Goal: Task Accomplishment & Management: Use online tool/utility

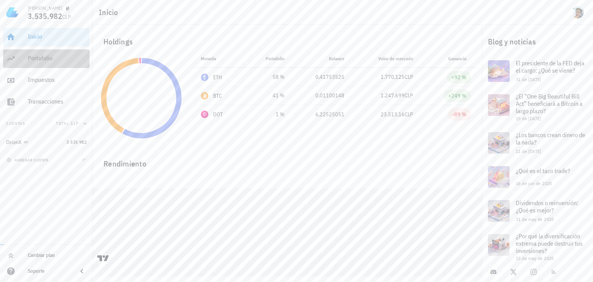
click at [35, 57] on div "Portafolio" at bounding box center [57, 57] width 59 height 7
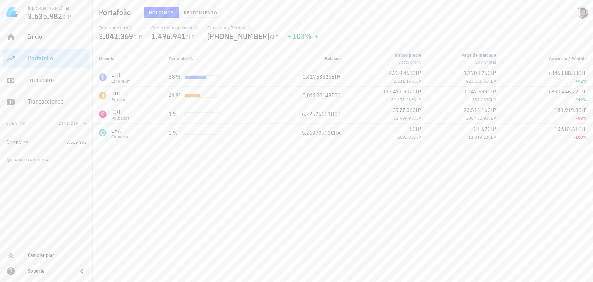
click at [225, 181] on div "Moneda Portafolio % Balance Último precio Costo prom. Valor de mercado Costo to…" at bounding box center [343, 165] width 501 height 233
click at [32, 141] on icon "button" at bounding box center [33, 142] width 5 height 5
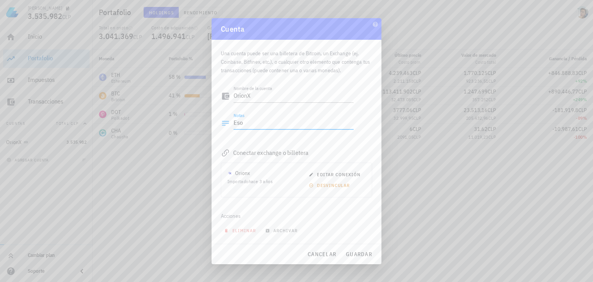
click at [247, 126] on textarea "Eso" at bounding box center [294, 123] width 120 height 12
type textarea "Billetera en Orion"
drag, startPoint x: 369, startPoint y: 262, endPoint x: 362, endPoint y: 258, distance: 8.0
click at [362, 258] on div "cancelar guardar" at bounding box center [297, 254] width 170 height 20
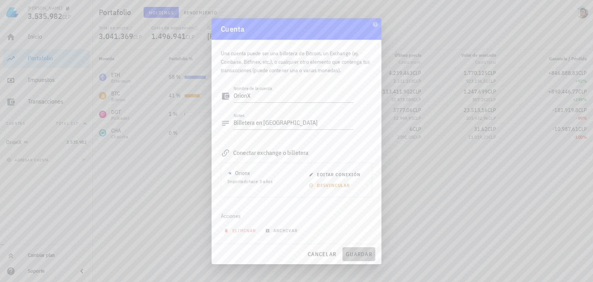
click at [362, 258] on button "guardar" at bounding box center [359, 254] width 33 height 14
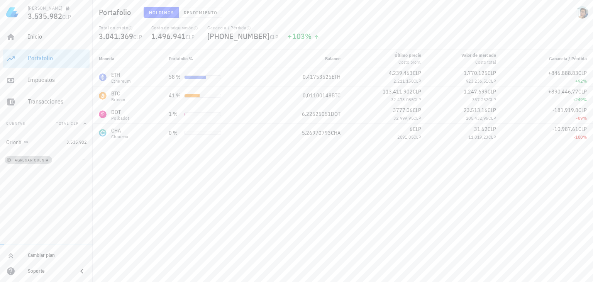
click at [43, 159] on span "agregar cuenta" at bounding box center [28, 160] width 41 height 5
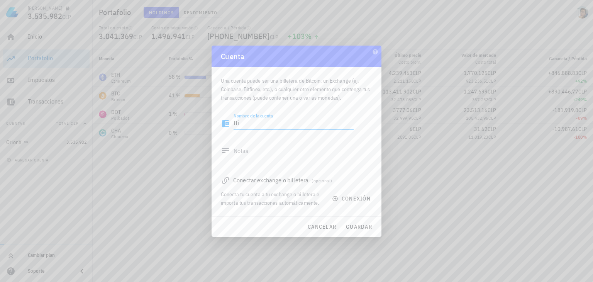
type textarea "B"
type textarea "CoinBase"
drag, startPoint x: 282, startPoint y: 181, endPoint x: 227, endPoint y: 179, distance: 54.9
click at [227, 179] on div "Conectar exchange o billetera (opcional)" at bounding box center [296, 180] width 151 height 11
click at [227, 179] on icon at bounding box center [225, 180] width 9 height 9
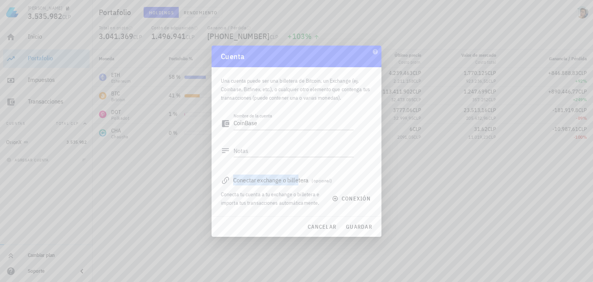
click at [226, 179] on icon at bounding box center [225, 180] width 7 height 7
click at [255, 180] on div "Conectar exchange o billetera (opcional)" at bounding box center [296, 180] width 151 height 11
click at [357, 201] on span "conexión" at bounding box center [352, 198] width 37 height 7
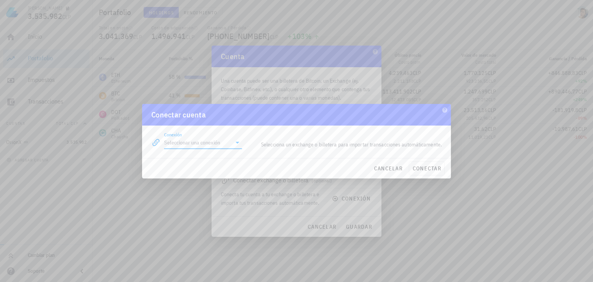
click at [204, 140] on input "Conexión" at bounding box center [197, 142] width 67 height 12
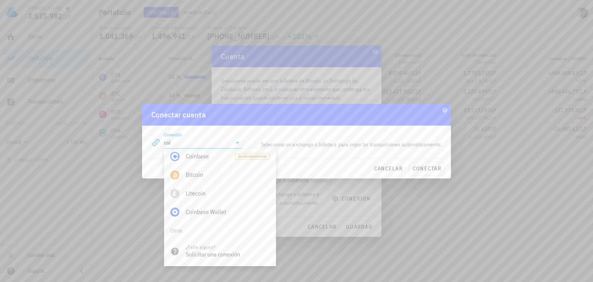
scroll to position [23, 0]
click at [198, 153] on div "Coinbase" at bounding box center [207, 156] width 43 height 7
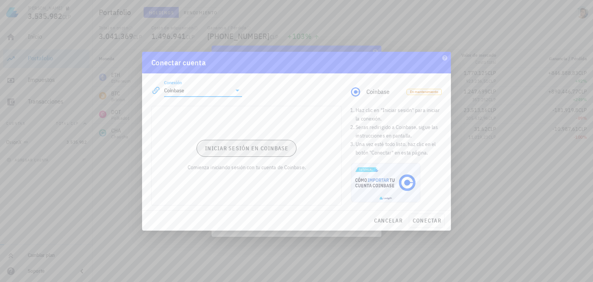
type input "Coinbase"
click at [243, 147] on span "Iniciar sesión en Coinbase" at bounding box center [247, 148] width 84 height 7
click at [434, 224] on button "conectar" at bounding box center [427, 221] width 36 height 14
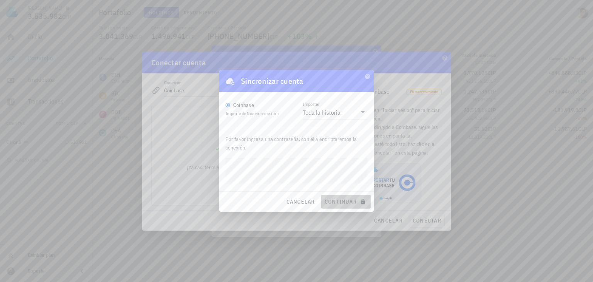
click at [345, 201] on span "continuar" at bounding box center [346, 201] width 43 height 7
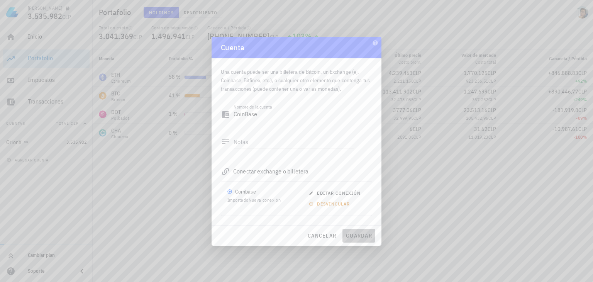
click at [355, 237] on span "guardar" at bounding box center [359, 235] width 27 height 7
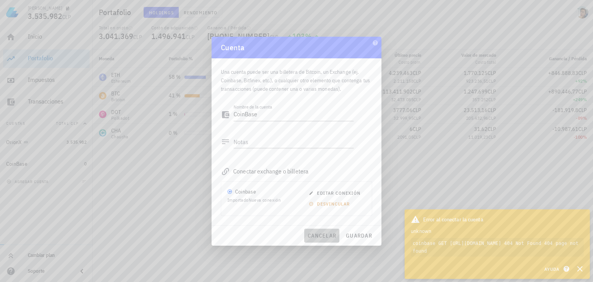
click at [313, 236] on span "cancelar" at bounding box center [322, 235] width 29 height 7
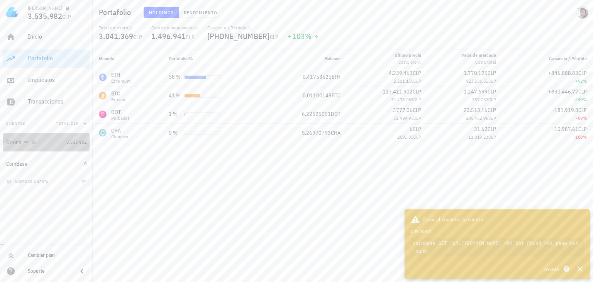
click at [38, 151] on link "OrionX 3.535.982" at bounding box center [46, 142] width 87 height 19
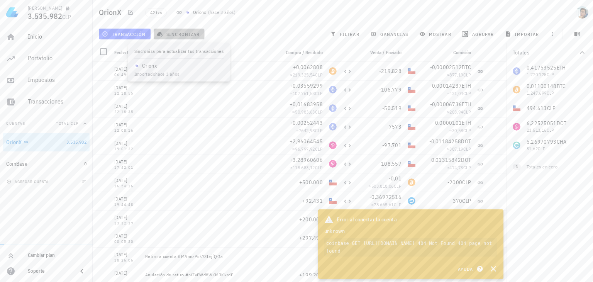
click at [196, 33] on span "sincronizar" at bounding box center [178, 34] width 41 height 6
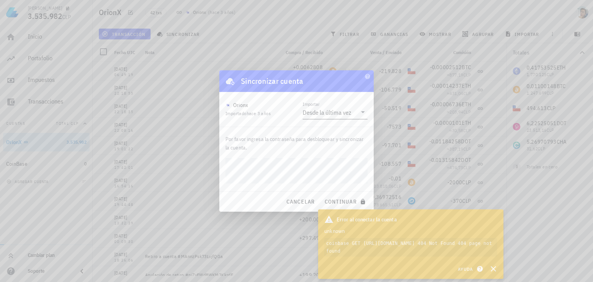
click at [321, 107] on div "Desde la última vez" at bounding box center [330, 112] width 54 height 13
click at [321, 107] on div "Desde la última vez Toda la historia Intervalo de tiempo" at bounding box center [335, 137] width 65 height 62
click at [280, 135] on p "Por favor ingresa la contraseña para desbloquear y sincronizar la cuenta." at bounding box center [297, 143] width 142 height 17
click at [321, 195] on button "continuar" at bounding box center [345, 202] width 49 height 14
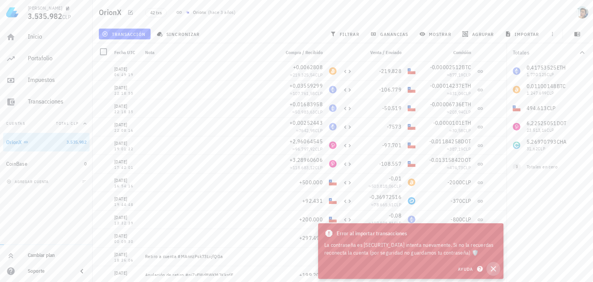
click at [500, 270] on button "button" at bounding box center [494, 269] width 14 height 14
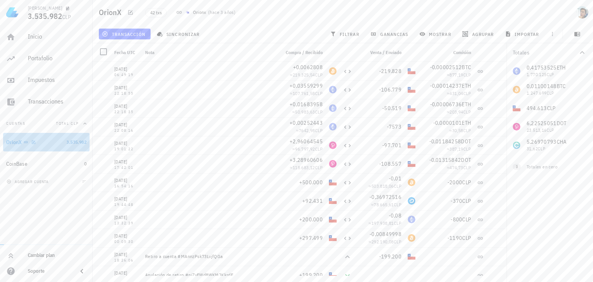
click at [48, 146] on div "OrionX" at bounding box center [34, 142] width 57 height 17
click at [32, 140] on icon "button" at bounding box center [33, 142] width 5 height 5
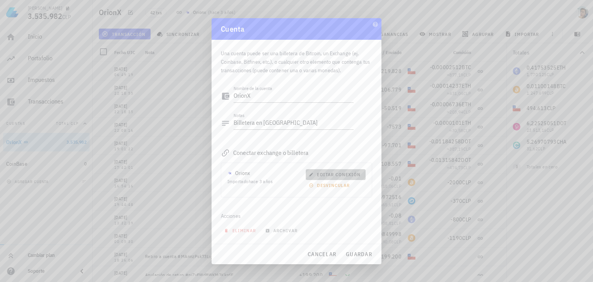
click at [330, 172] on span "editar conexión" at bounding box center [336, 175] width 50 height 6
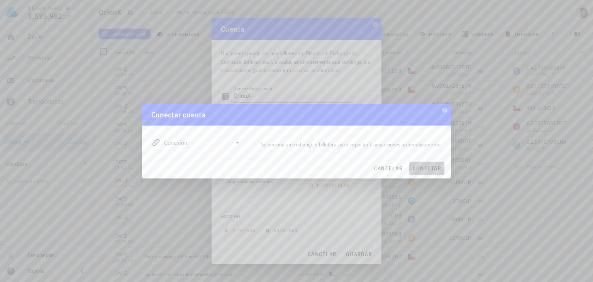
click at [430, 166] on span "conectar" at bounding box center [427, 168] width 29 height 7
click at [182, 148] on div "Conexión" at bounding box center [203, 142] width 78 height 12
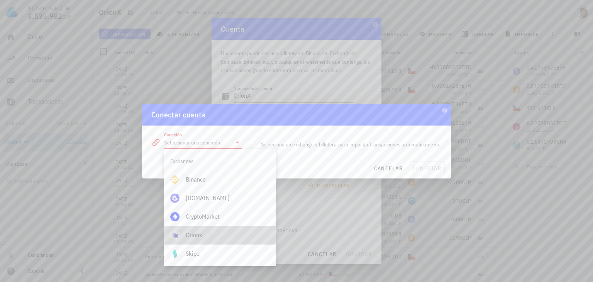
click at [206, 228] on div "Orionx" at bounding box center [228, 235] width 84 height 17
type input "Orionx"
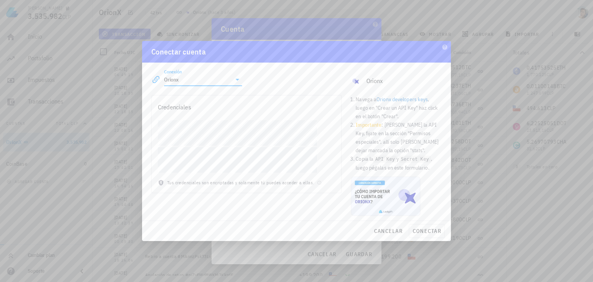
click at [393, 99] on link "Orionx developers keys" at bounding box center [402, 99] width 51 height 7
click at [428, 236] on button "conectar" at bounding box center [427, 231] width 36 height 14
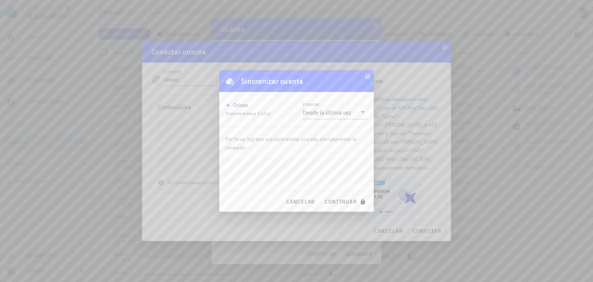
click at [321, 195] on button "continuar" at bounding box center [345, 202] width 49 height 14
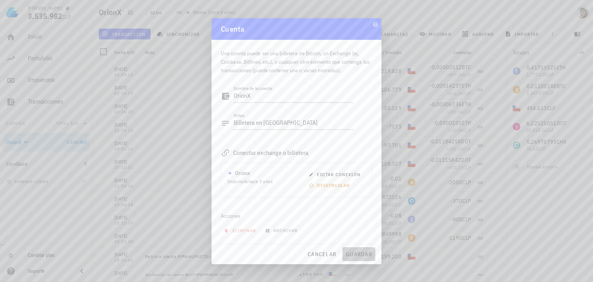
click at [359, 252] on span "guardar" at bounding box center [359, 254] width 27 height 7
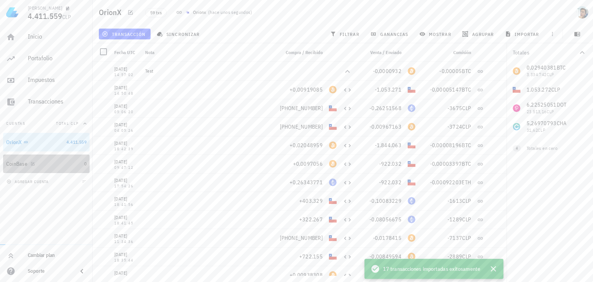
click at [43, 160] on div "CoinBase" at bounding box center [43, 163] width 75 height 7
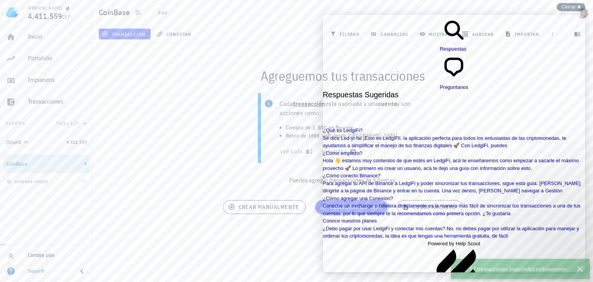
scroll to position [173, 0]
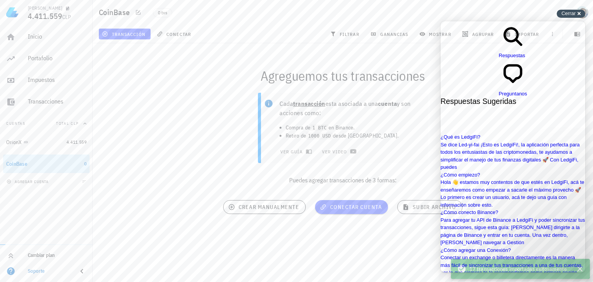
click at [567, 10] on span "Cerrar" at bounding box center [569, 13] width 14 height 6
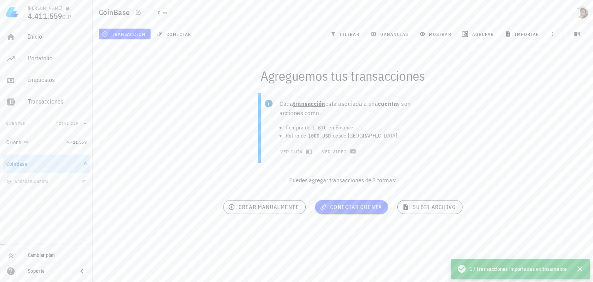
click at [181, 144] on div "Cada transacción esta asociada a una cuenta y son acciones como: Compra de 1 BT…" at bounding box center [343, 141] width 510 height 107
click at [167, 29] on button "conectar" at bounding box center [175, 34] width 43 height 11
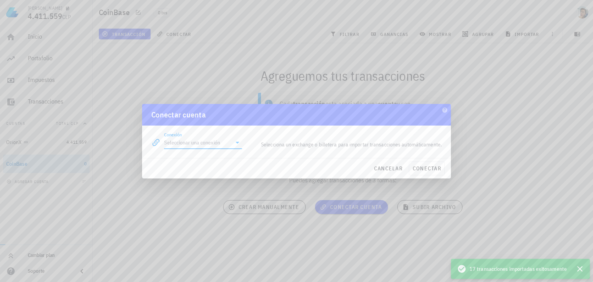
click at [168, 139] on input "Conexión" at bounding box center [197, 142] width 67 height 12
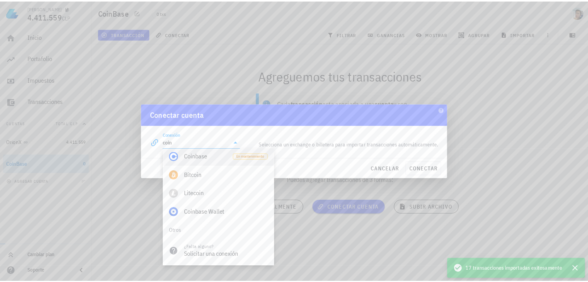
scroll to position [0, 0]
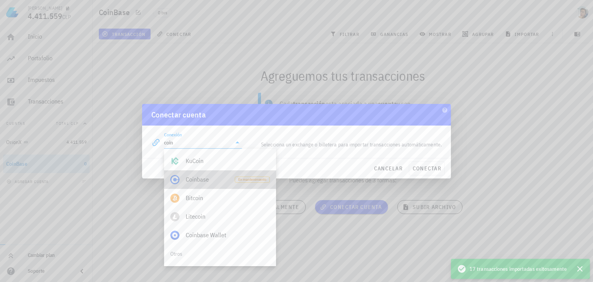
click at [219, 175] on div "Coinbase" at bounding box center [207, 179] width 43 height 17
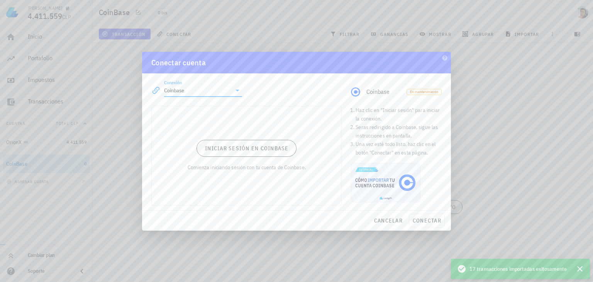
type input "Coinbase"
click at [460, 108] on div at bounding box center [296, 141] width 593 height 282
click at [244, 142] on button "Iniciar sesión en Coinbase" at bounding box center [247, 148] width 100 height 17
click at [425, 225] on button "conectar" at bounding box center [427, 221] width 36 height 14
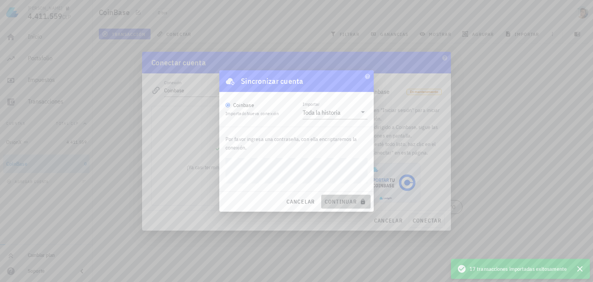
click at [343, 205] on span "continuar" at bounding box center [346, 201] width 43 height 7
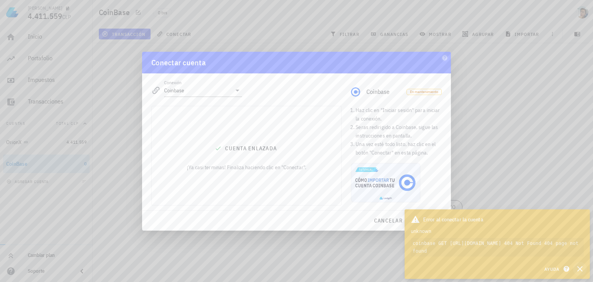
click at [580, 271] on icon "button" at bounding box center [580, 268] width 9 height 9
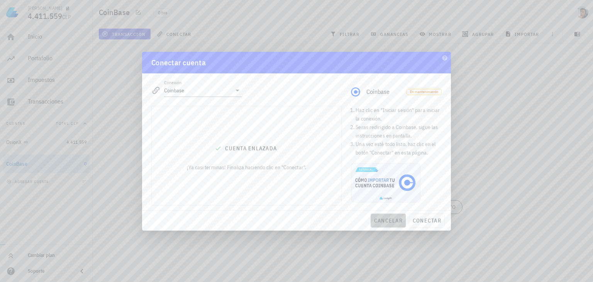
click at [380, 224] on button "cancelar" at bounding box center [388, 221] width 35 height 14
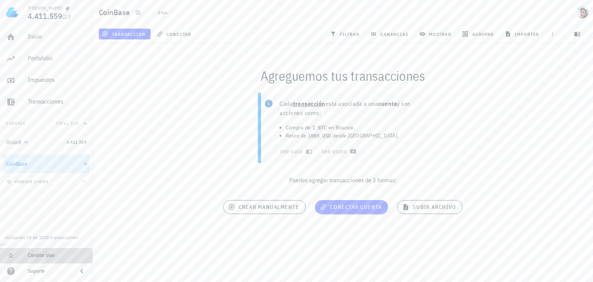
click at [11, 252] on icon at bounding box center [10, 255] width 9 height 9
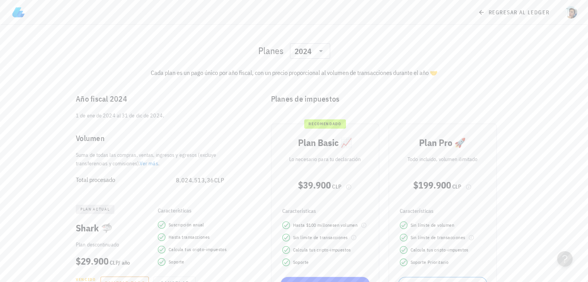
scroll to position [29, 0]
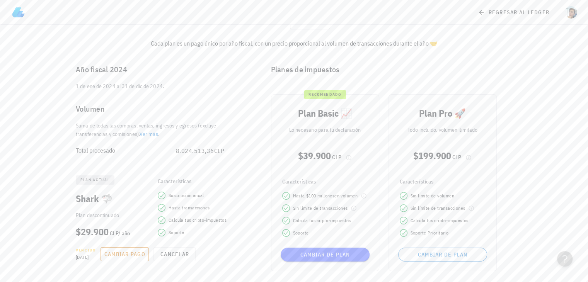
click at [236, 156] on div "Total procesado 8.024.513,36 CLP" at bounding box center [155, 150] width 170 height 25
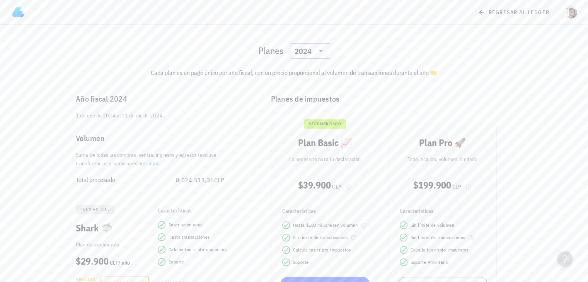
click at [316, 51] on icon at bounding box center [320, 50] width 9 height 9
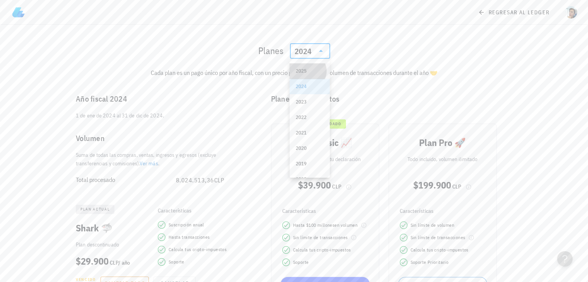
click at [308, 65] on div "2025" at bounding box center [310, 71] width 28 height 12
drag, startPoint x: 297, startPoint y: 53, endPoint x: 297, endPoint y: 67, distance: 14.3
click at [297, 67] on div "Planes ​ 2025 Cada plan es un pago único por año fiscal, con un precio proporci…" at bounding box center [294, 60] width 458 height 43
click at [295, 56] on div "2025" at bounding box center [304, 50] width 20 height 15
click at [294, 91] on div "2024" at bounding box center [309, 86] width 40 height 15
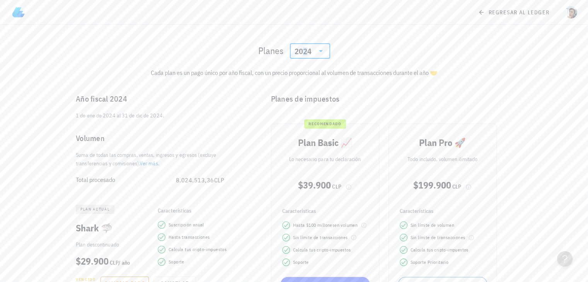
drag, startPoint x: 305, startPoint y: 61, endPoint x: 301, endPoint y: 55, distance: 6.9
click at [301, 55] on div "Planes ​ 2024" at bounding box center [294, 51] width 458 height 25
click at [301, 55] on div "2024" at bounding box center [304, 50] width 20 height 15
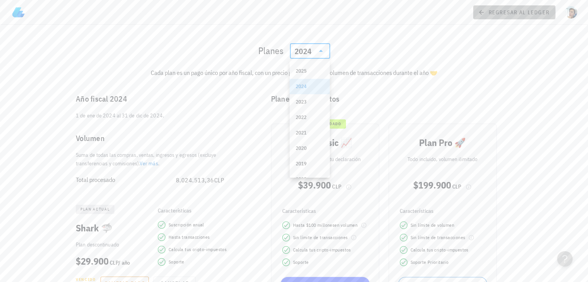
click at [492, 12] on span "regresar al ledger" at bounding box center [514, 12] width 70 height 7
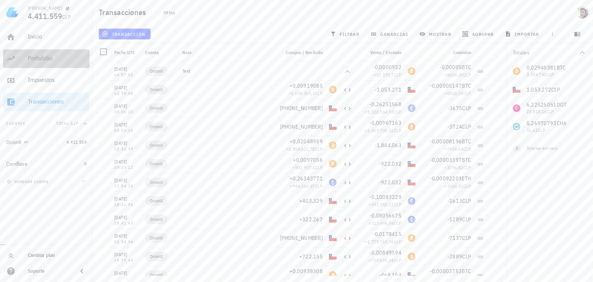
click at [25, 62] on link "Portafolio" at bounding box center [46, 58] width 87 height 19
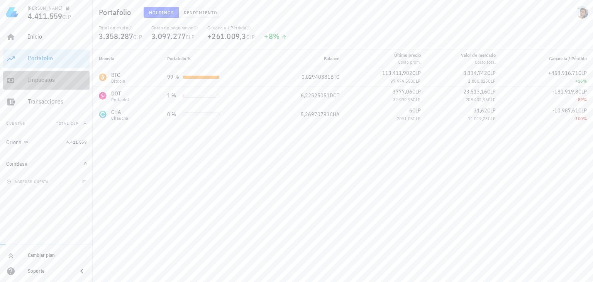
click at [26, 76] on link "Impuestos" at bounding box center [46, 80] width 87 height 19
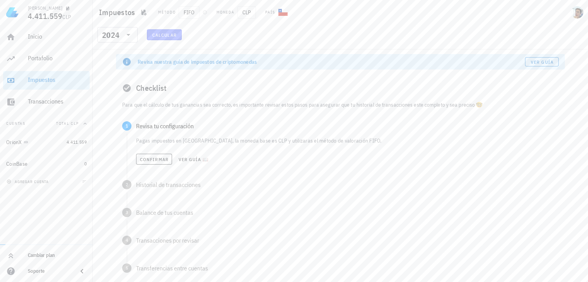
click at [167, 32] on span "Calcular" at bounding box center [164, 35] width 25 height 6
click at [144, 159] on span "Confirmar" at bounding box center [153, 159] width 29 height 6
click at [145, 185] on span "Confirmar" at bounding box center [153, 187] width 29 height 6
click at [146, 218] on button "Confirmar" at bounding box center [154, 214] width 36 height 11
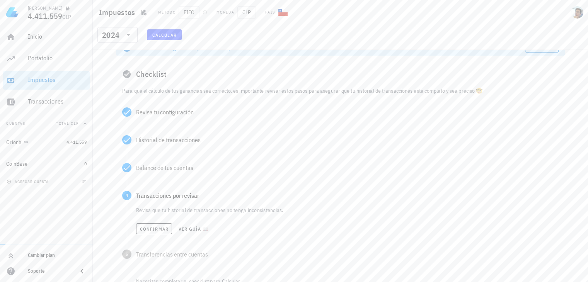
scroll to position [15, 0]
click at [149, 234] on div "Confirmar Ver guía 📖" at bounding box center [347, 227] width 422 height 17
click at [148, 233] on div "Confirmar Ver guía 📖" at bounding box center [347, 227] width 422 height 17
click at [148, 232] on button "Confirmar" at bounding box center [154, 227] width 36 height 11
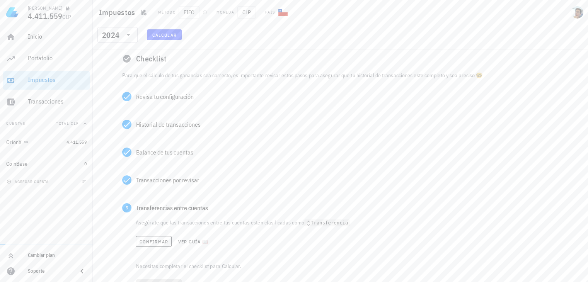
scroll to position [31, 0]
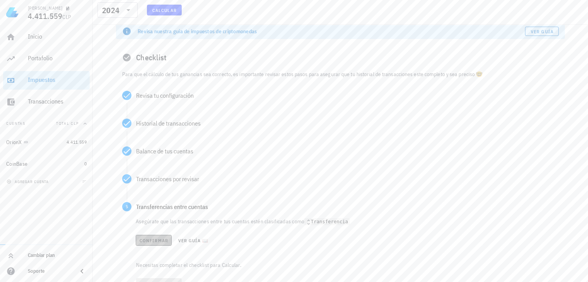
click at [149, 243] on button "Confirmar" at bounding box center [154, 240] width 36 height 11
click at [153, 253] on span "Calcular" at bounding box center [158, 253] width 39 height 7
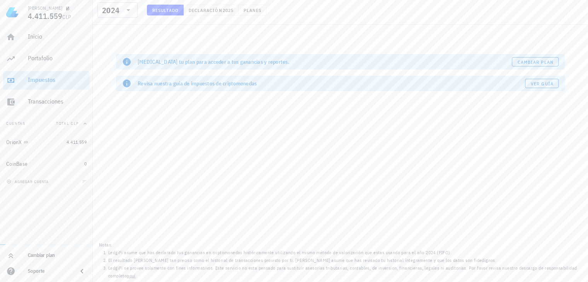
scroll to position [0, 0]
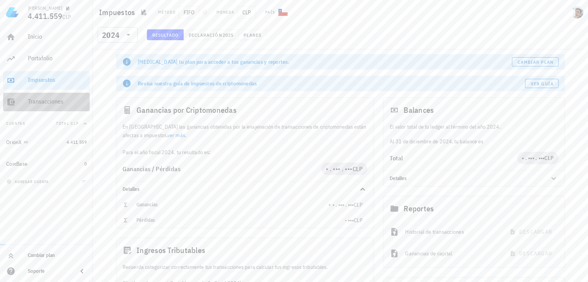
click at [41, 105] on div "Transacciones" at bounding box center [57, 101] width 59 height 7
